Goal: Task Accomplishment & Management: Manage account settings

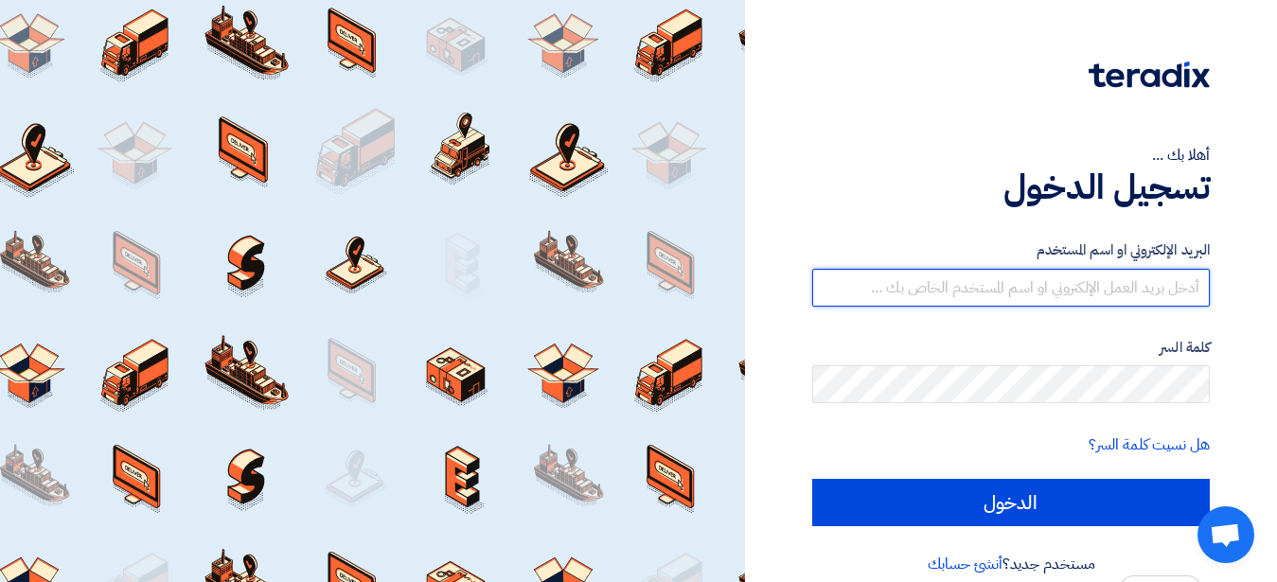
click at [970, 291] on input "text" at bounding box center [1011, 288] width 398 height 38
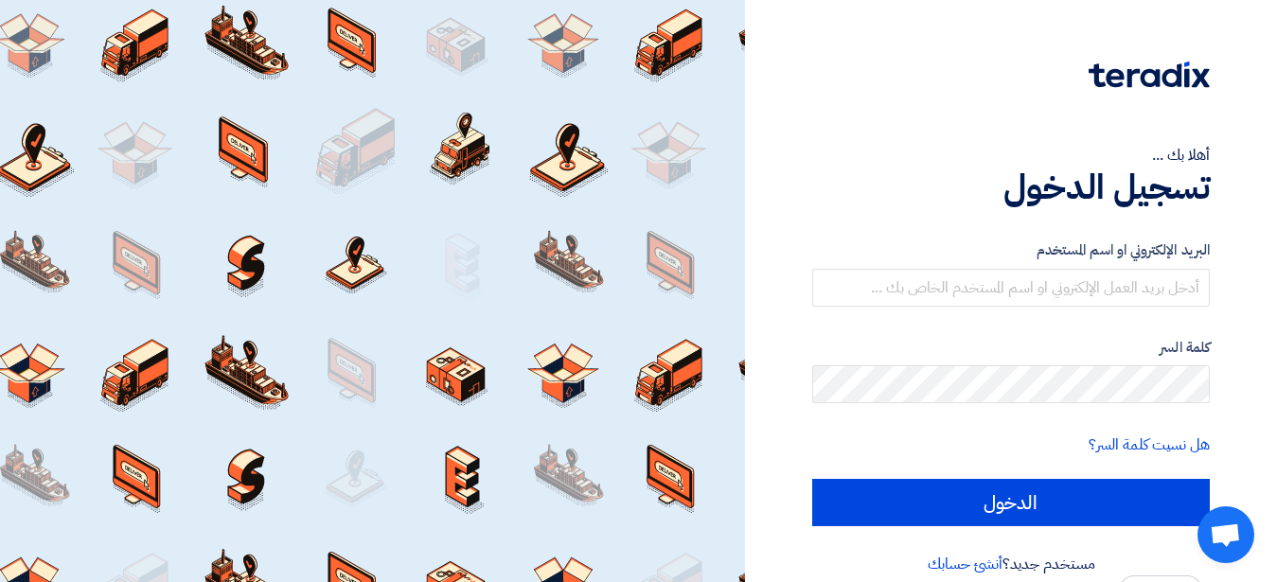
click at [1002, 359] on div "كلمة السر" at bounding box center [1011, 370] width 398 height 67
click at [890, 172] on h1 "تسجيل الدخول" at bounding box center [1011, 188] width 398 height 42
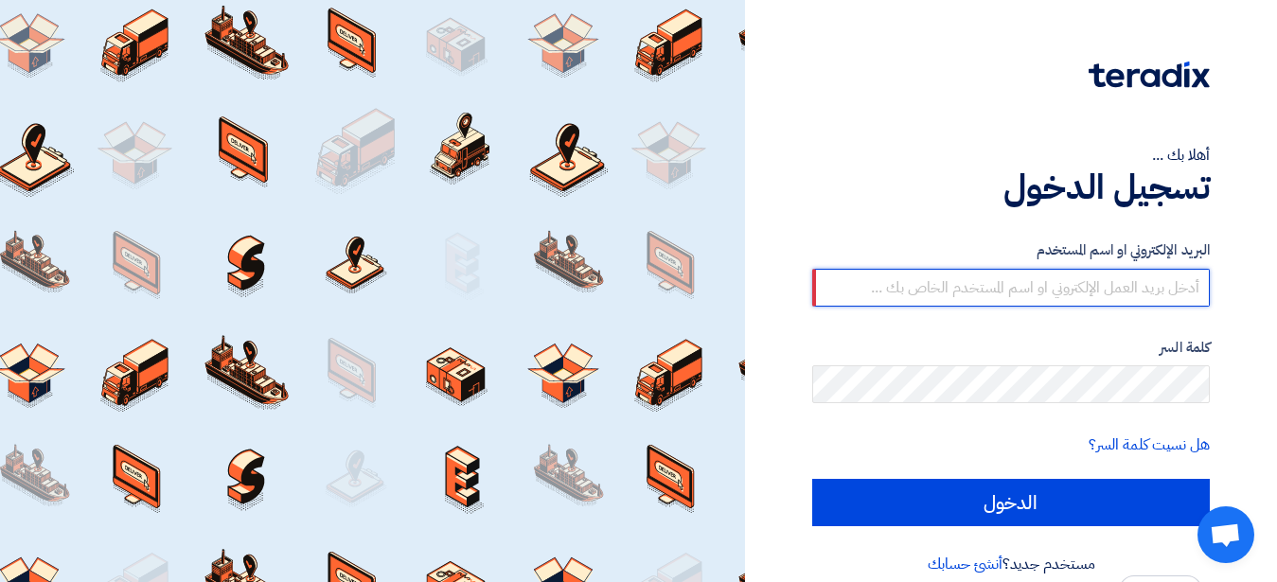
paste input "[PERSON_NAME][EMAIL_ADDRESS][PERSON_NAME][DOMAIN_NAME]"
type input "[PERSON_NAME][EMAIL_ADDRESS][PERSON_NAME][DOMAIN_NAME]"
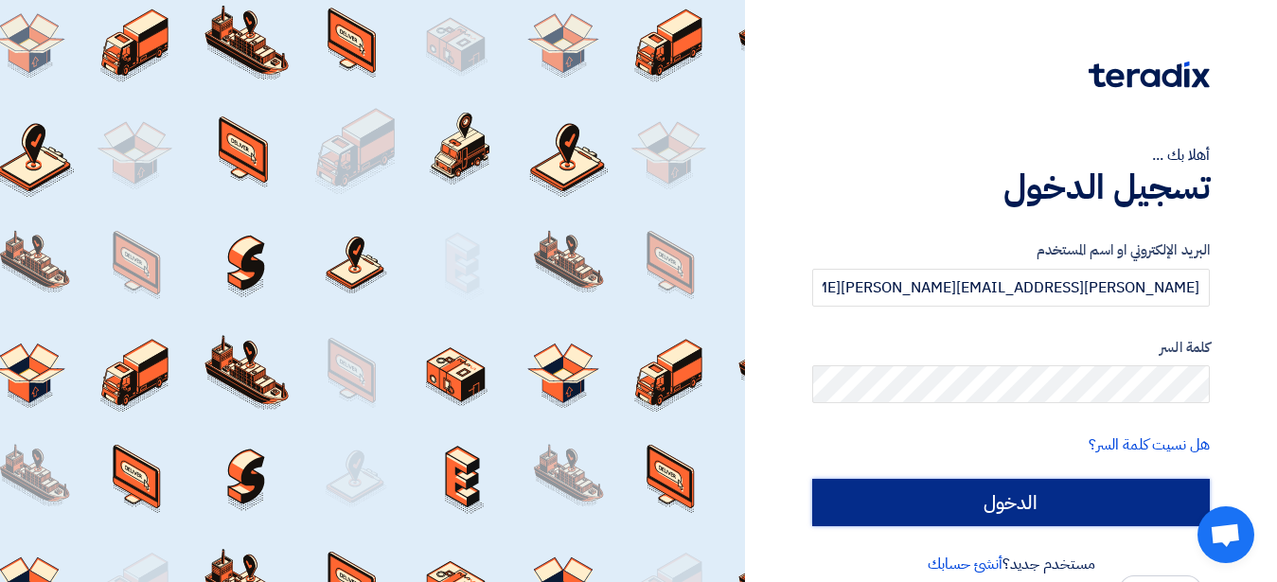
click at [1001, 507] on input "الدخول" at bounding box center [1011, 502] width 398 height 47
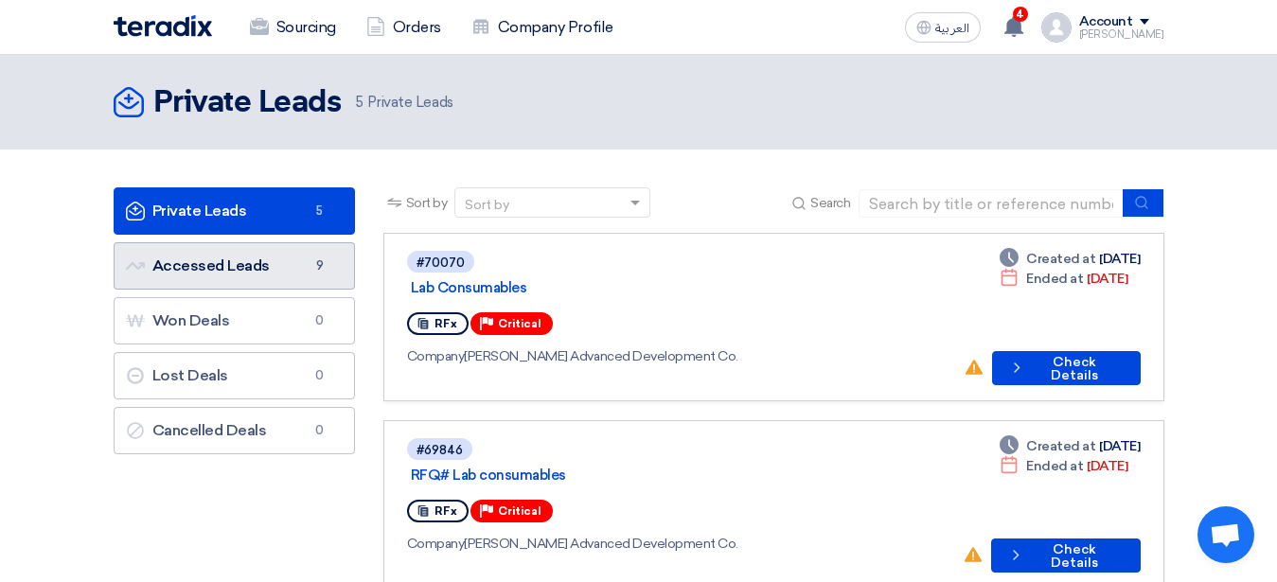
click at [208, 272] on link "Accessed Leads Accessed Leads 9" at bounding box center [234, 265] width 241 height 47
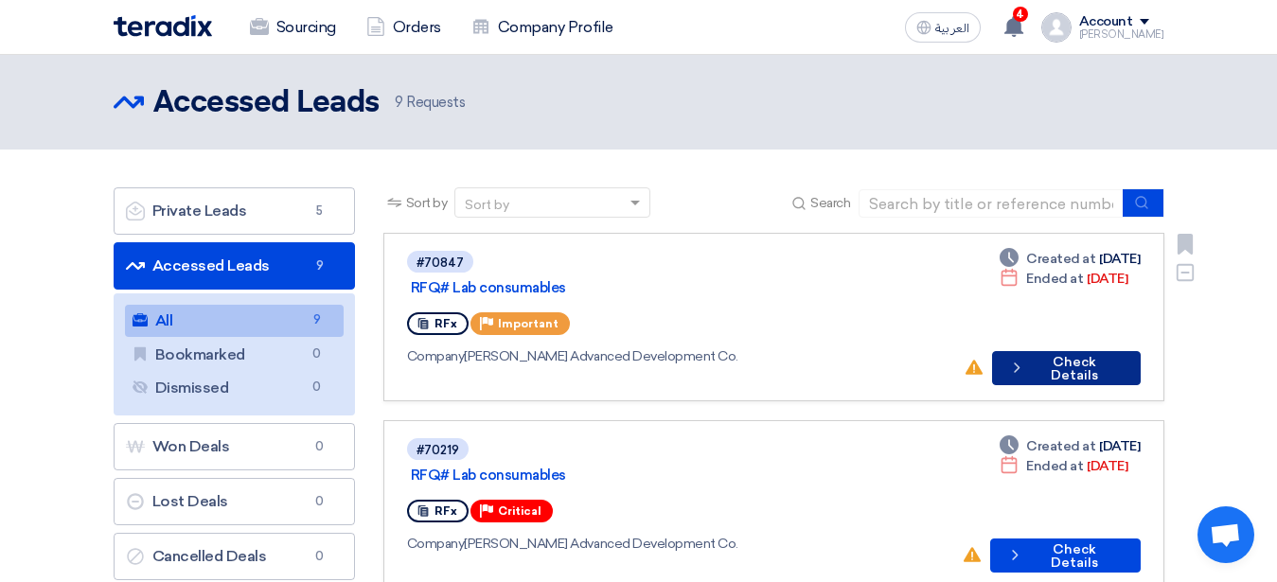
click at [1036, 351] on button "Check details Check Details" at bounding box center [1066, 368] width 149 height 34
